Goal: Information Seeking & Learning: Learn about a topic

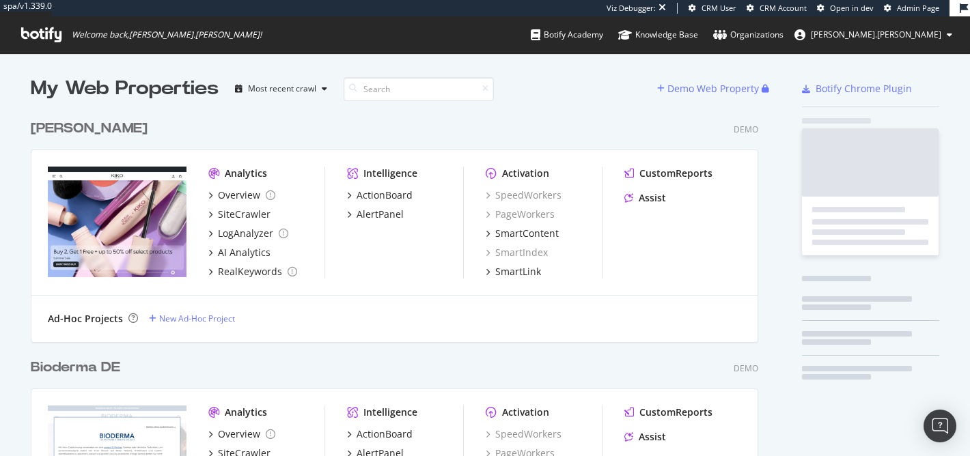
scroll to position [2911, 739]
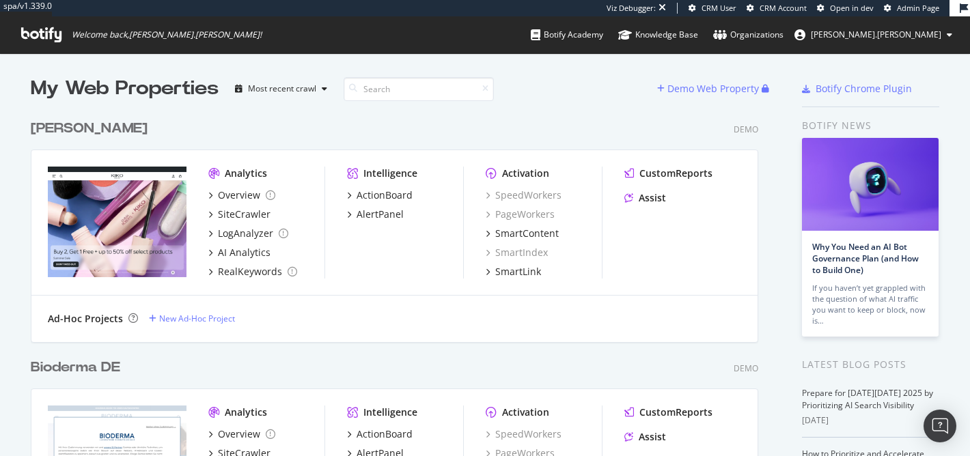
click at [50, 29] on icon at bounding box center [41, 34] width 40 height 15
click at [404, 91] on input at bounding box center [419, 89] width 150 height 24
type input "bioderma"
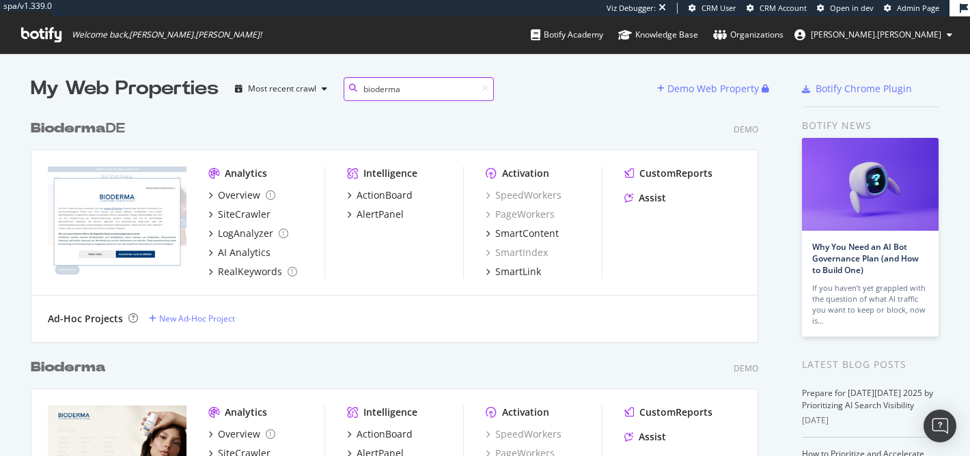
scroll to position [478, 739]
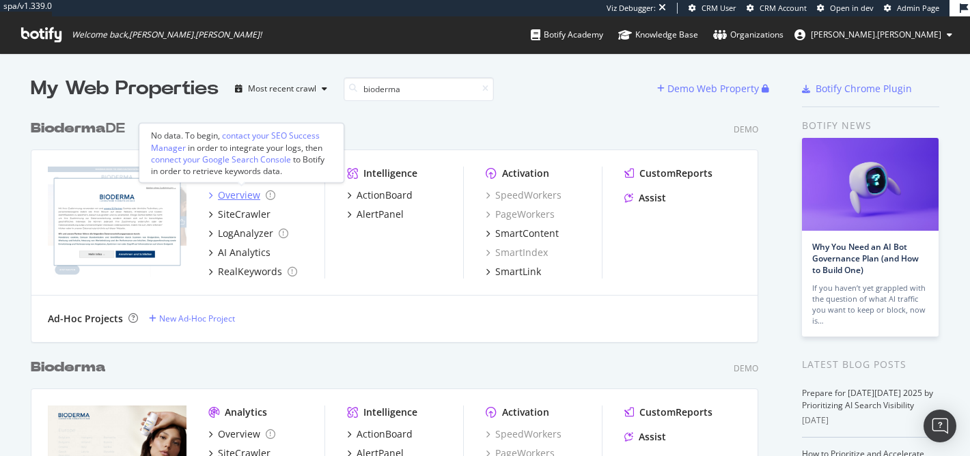
click at [251, 192] on div "Overview" at bounding box center [239, 196] width 42 height 14
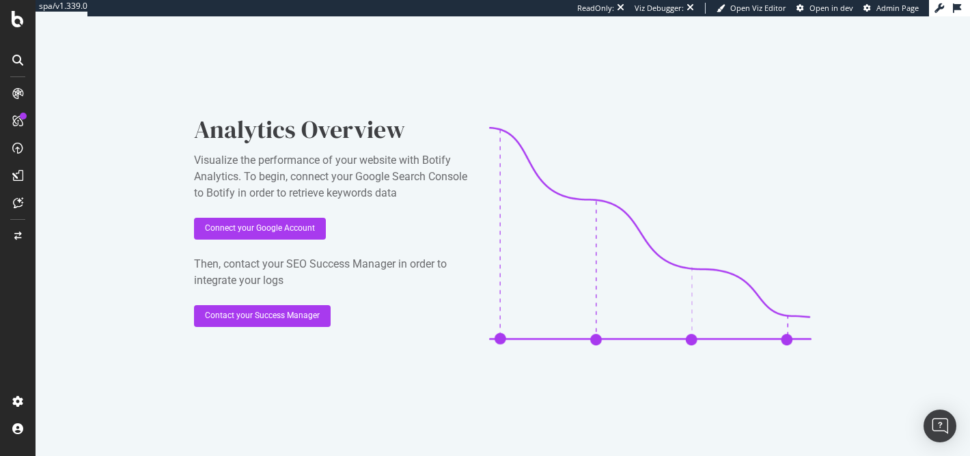
click at [22, 64] on icon at bounding box center [17, 60] width 11 height 11
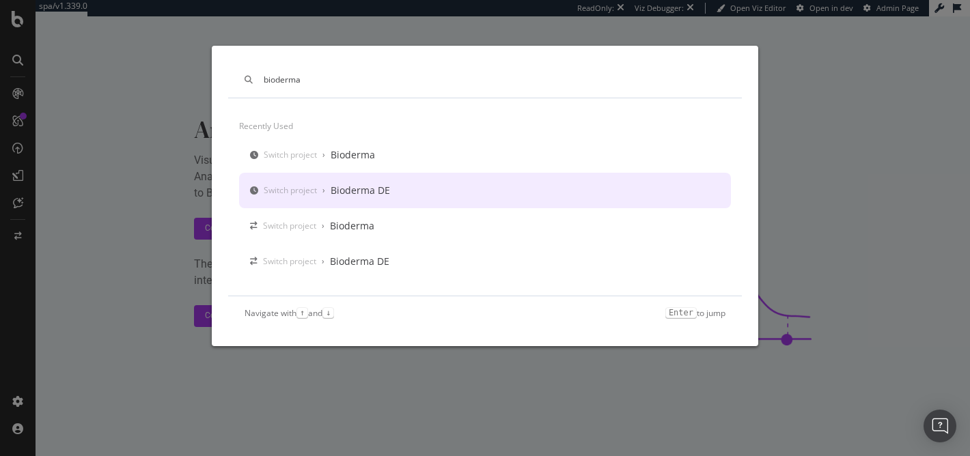
type input "bioderma"
click at [292, 185] on div "Switch project" at bounding box center [290, 191] width 53 height 12
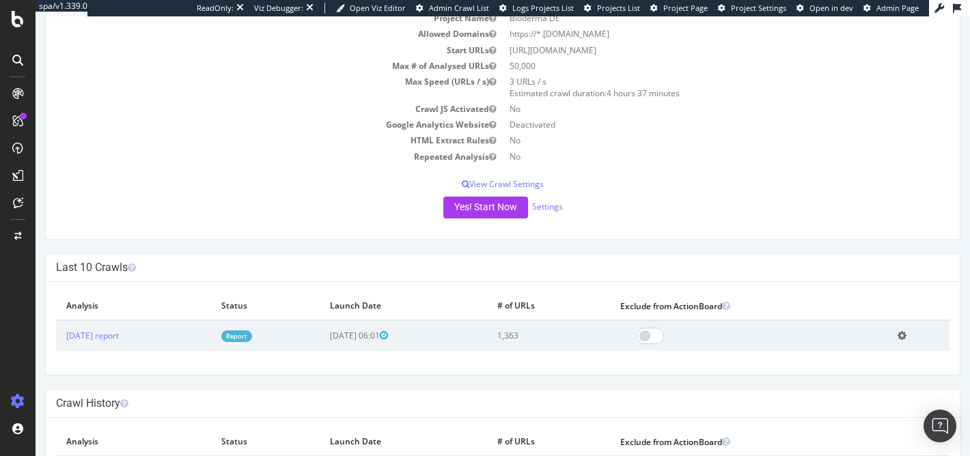
scroll to position [126, 0]
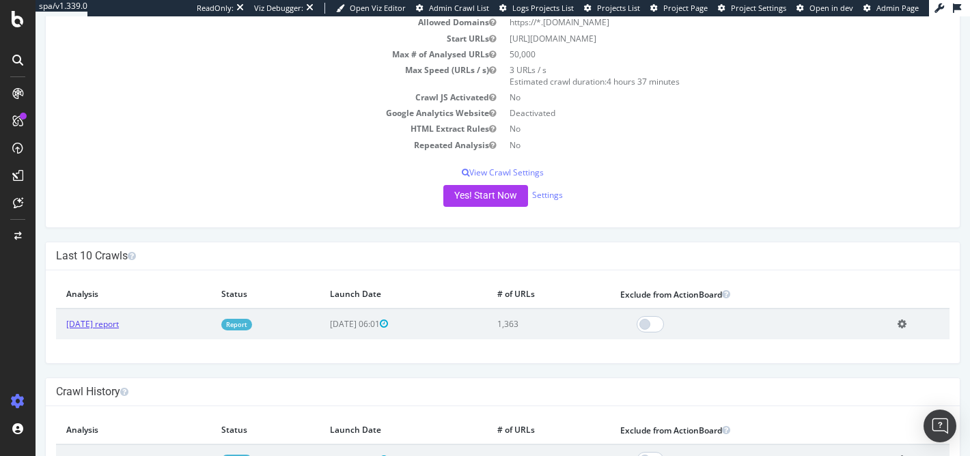
click at [98, 327] on link "[DATE] report" at bounding box center [92, 324] width 53 height 12
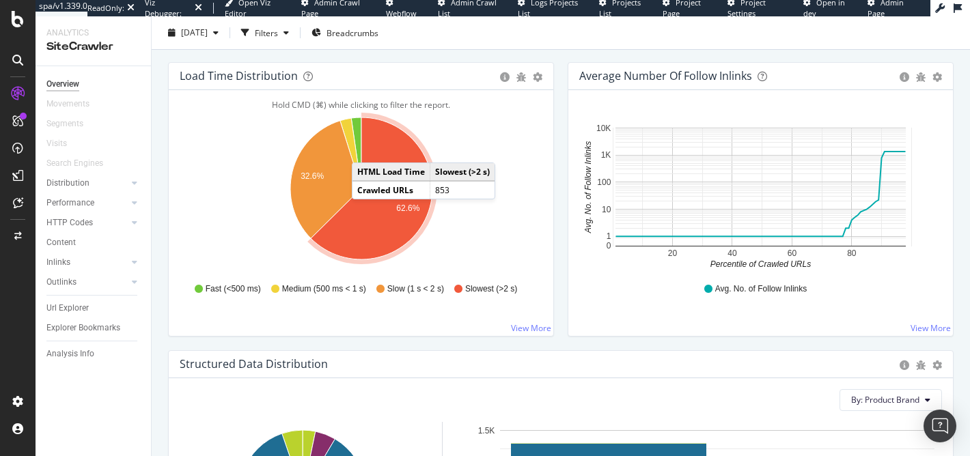
scroll to position [1019, 0]
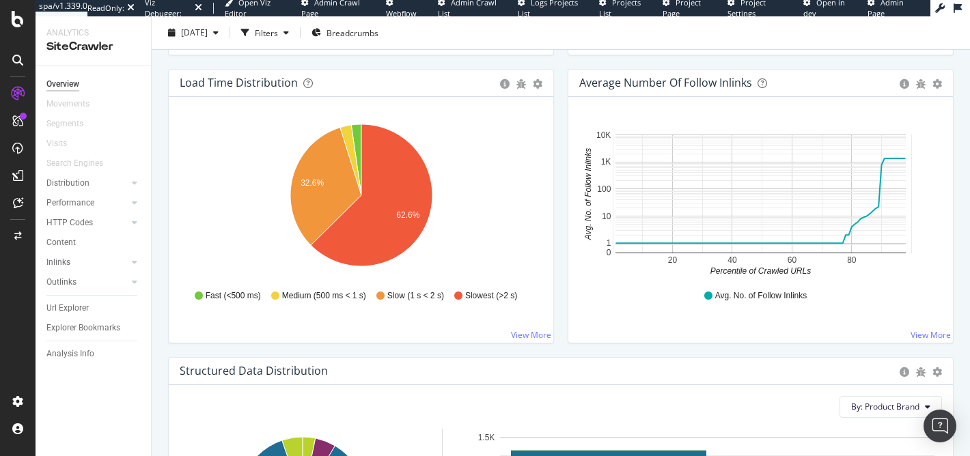
click at [20, 59] on icon at bounding box center [17, 60] width 11 height 11
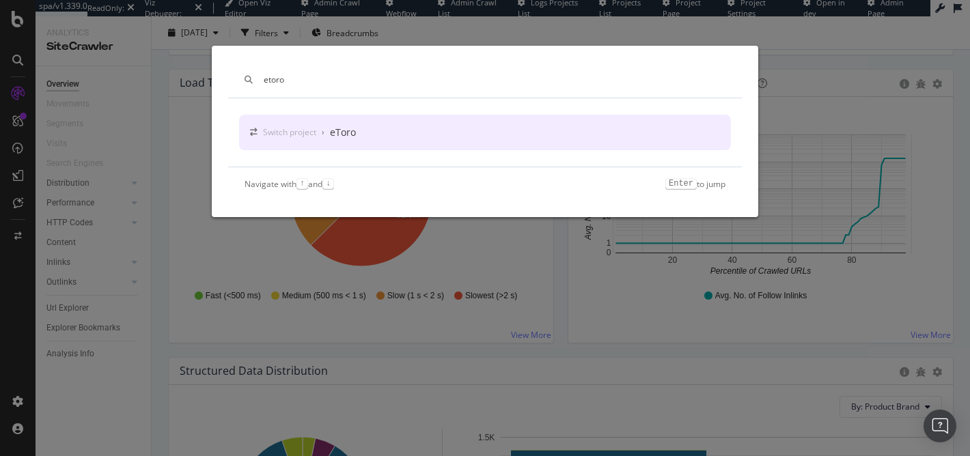
type input "etoro"
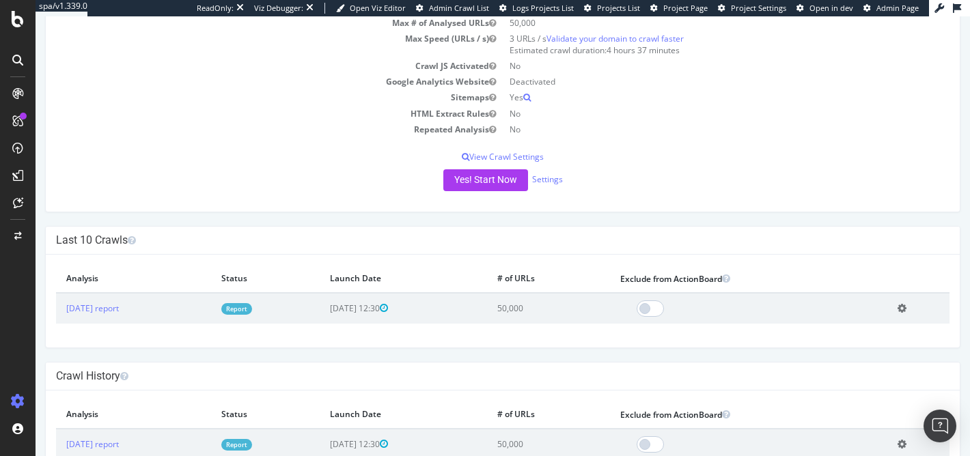
scroll to position [173, 0]
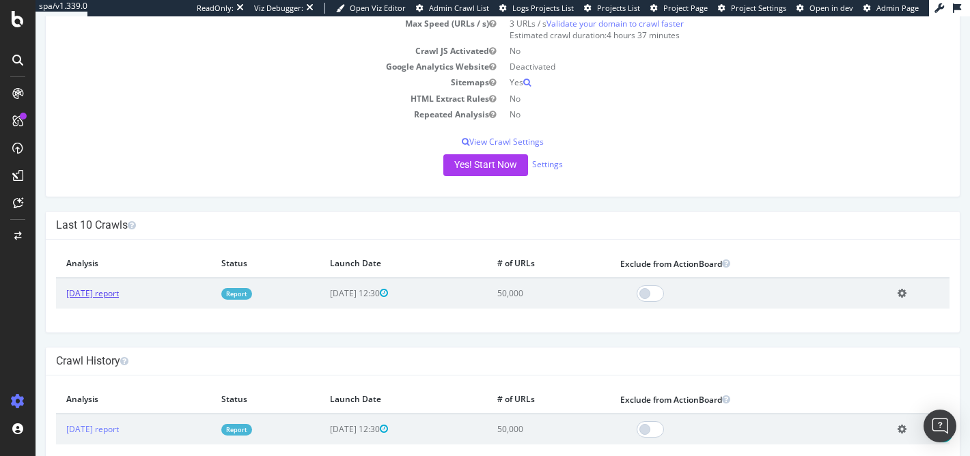
click at [119, 295] on link "[DATE] report" at bounding box center [92, 294] width 53 height 12
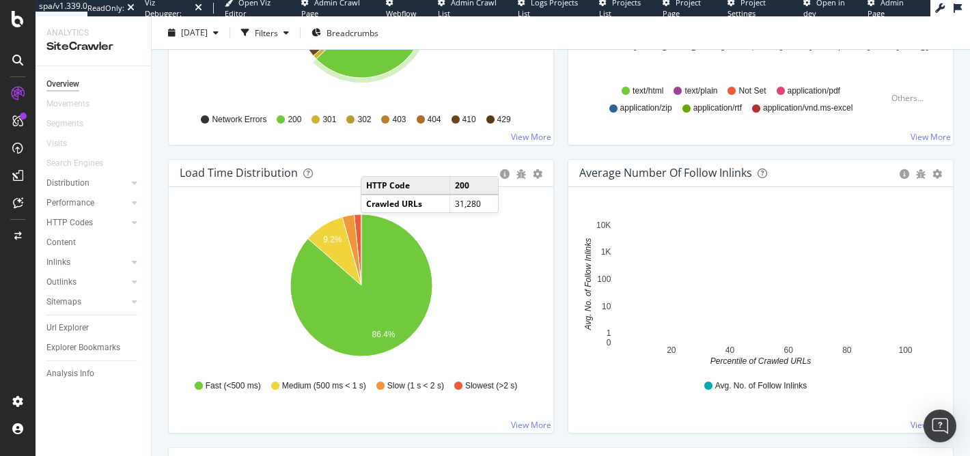
scroll to position [928, 0]
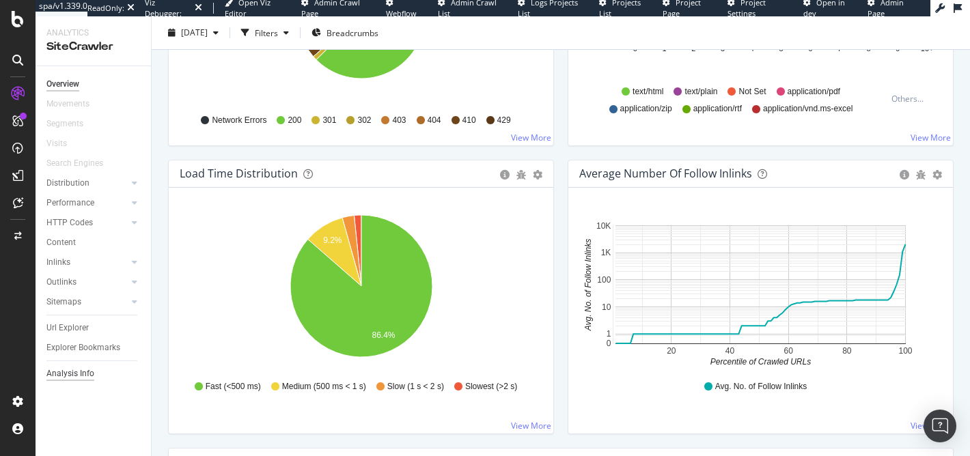
click at [62, 375] on div "Analysis Info" at bounding box center [70, 374] width 48 height 14
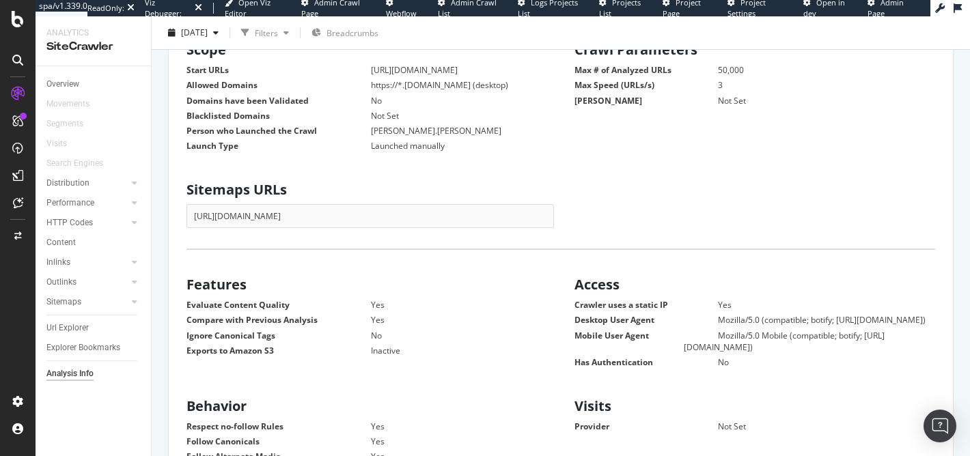
scroll to position [212, 0]
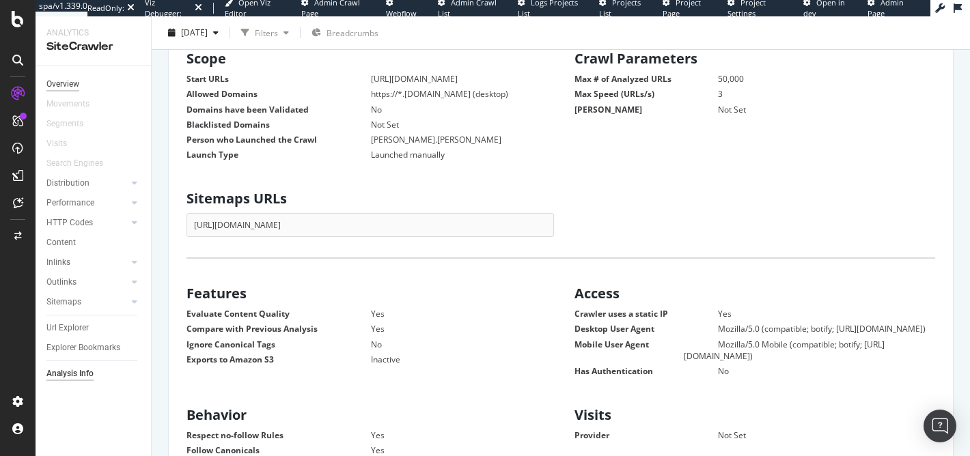
click at [61, 84] on div "Overview" at bounding box center [62, 84] width 33 height 14
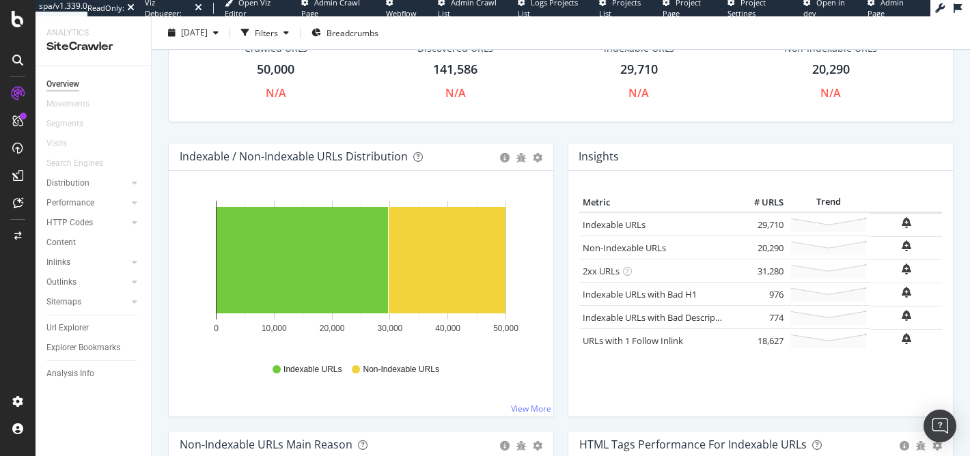
scroll to position [87, 0]
